Goal: Transaction & Acquisition: Purchase product/service

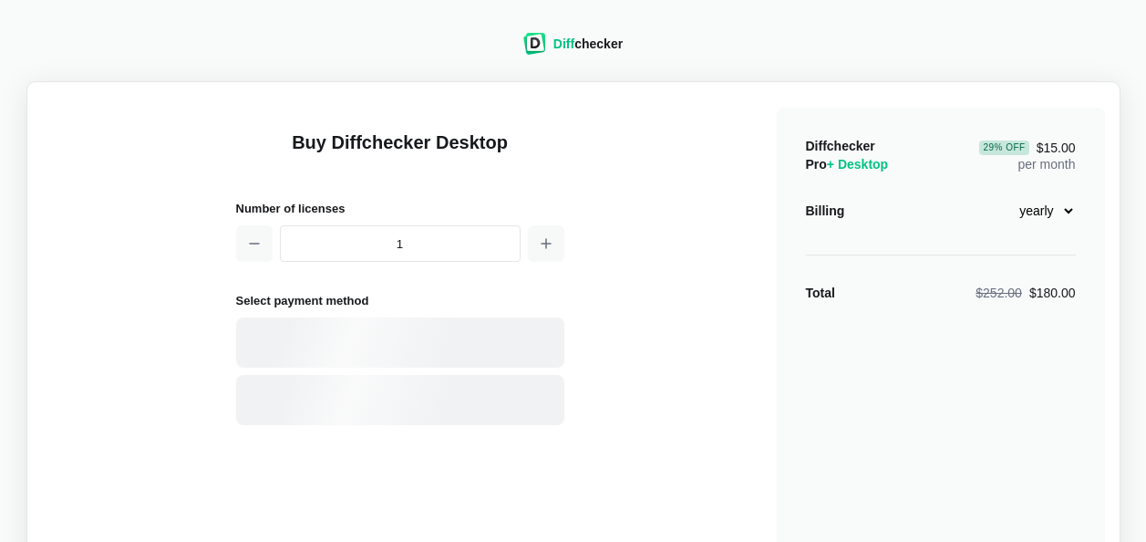
select select "desktop-yearly-180"
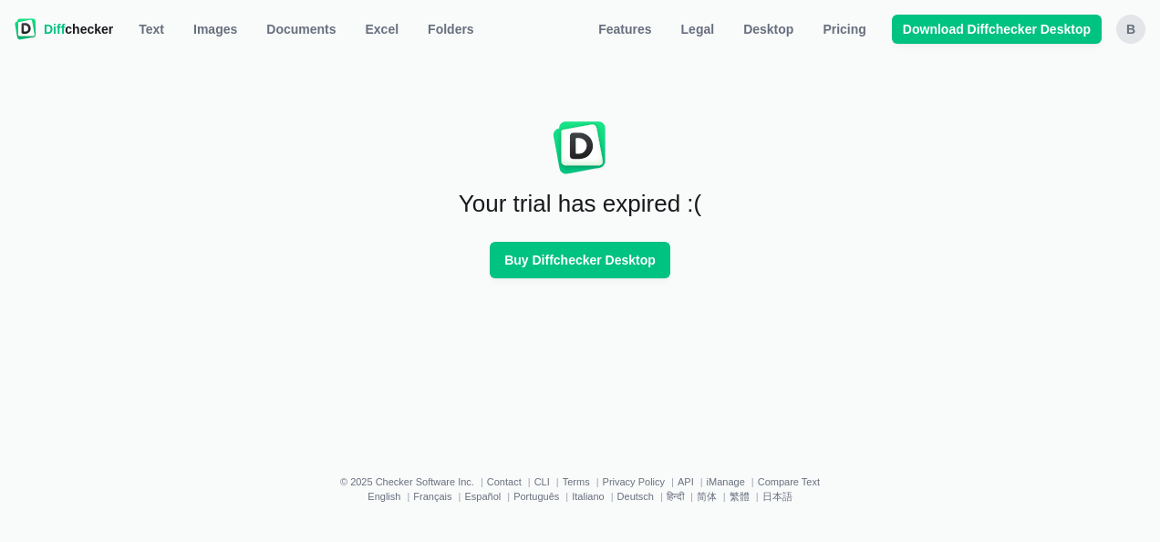
click at [1113, 27] on nav "Diff checker Text Text Images Documents Excel Folders Features Legal Desktop Pr…" at bounding box center [580, 29] width 1138 height 36
click at [1125, 33] on div "B" at bounding box center [1130, 29] width 29 height 29
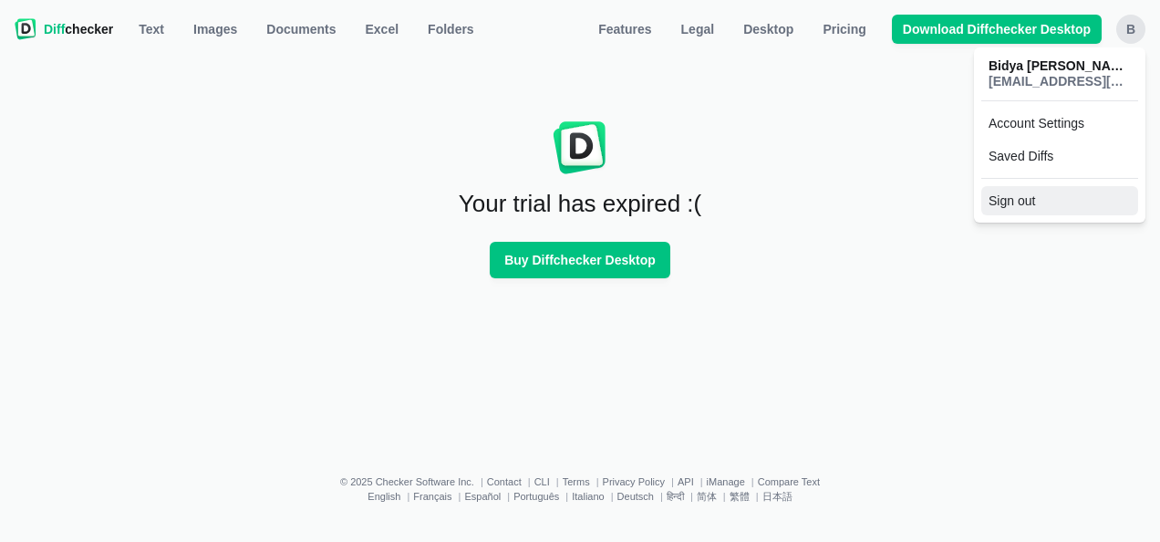
click at [1040, 200] on button "Sign out" at bounding box center [1059, 200] width 157 height 29
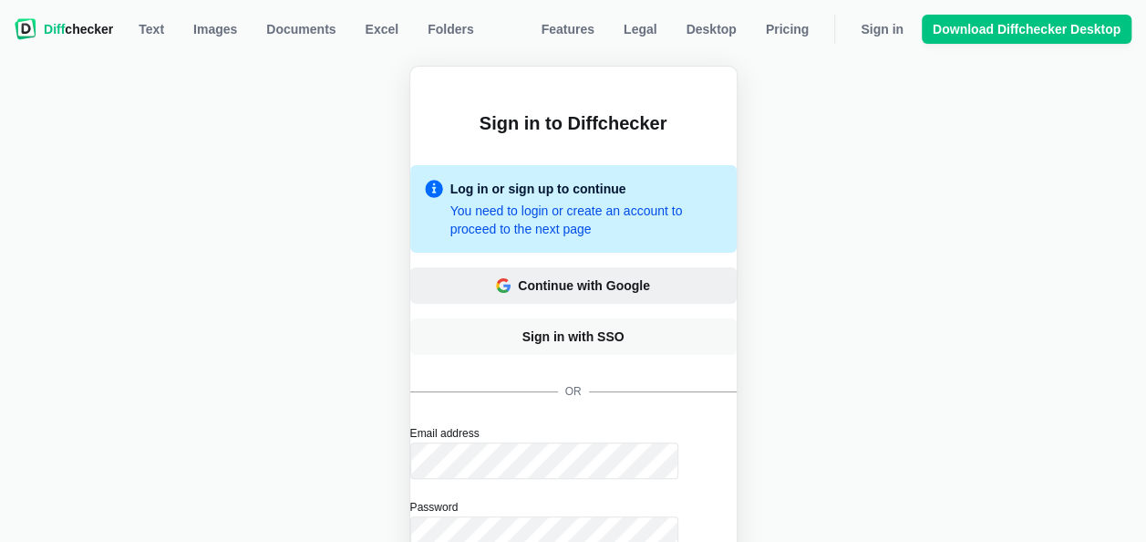
click at [584, 280] on div "Continue with Google" at bounding box center [584, 285] width 132 height 18
